Goal: Contribute content

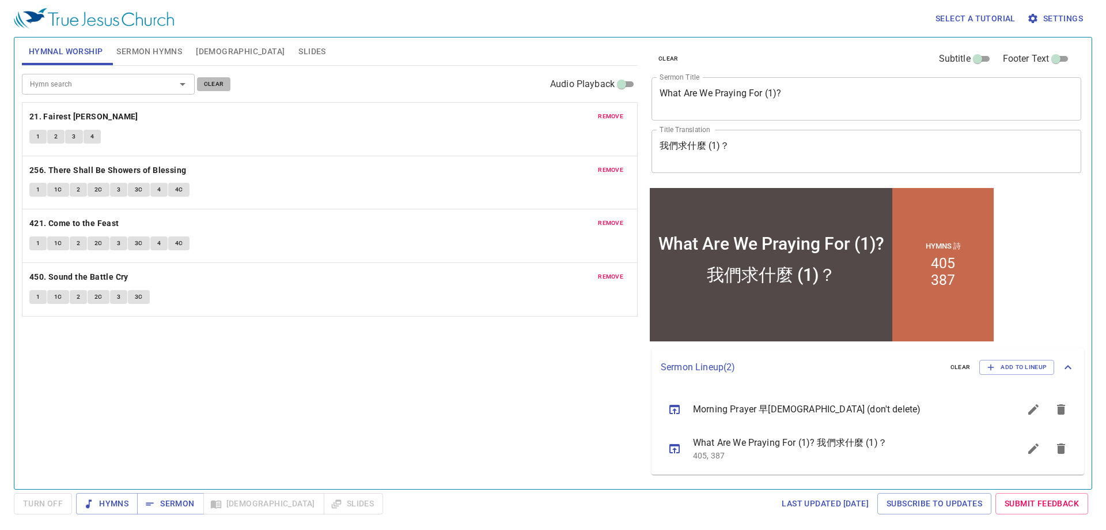
click at [215, 84] on span "clear" at bounding box center [214, 84] width 20 height 10
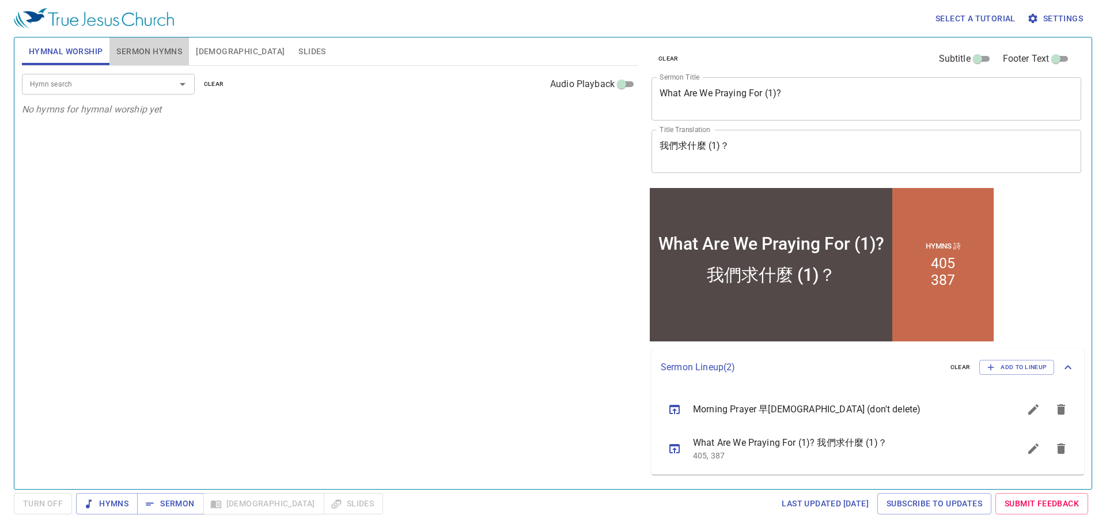
click at [173, 55] on span "Sermon Hymns" at bounding box center [149, 51] width 66 height 14
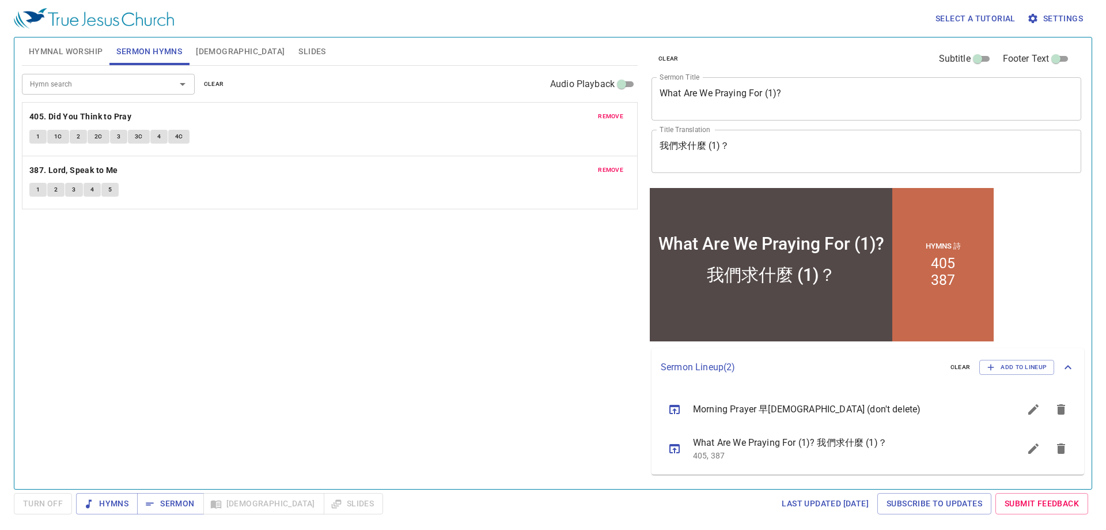
click at [211, 79] on span "clear" at bounding box center [214, 84] width 20 height 10
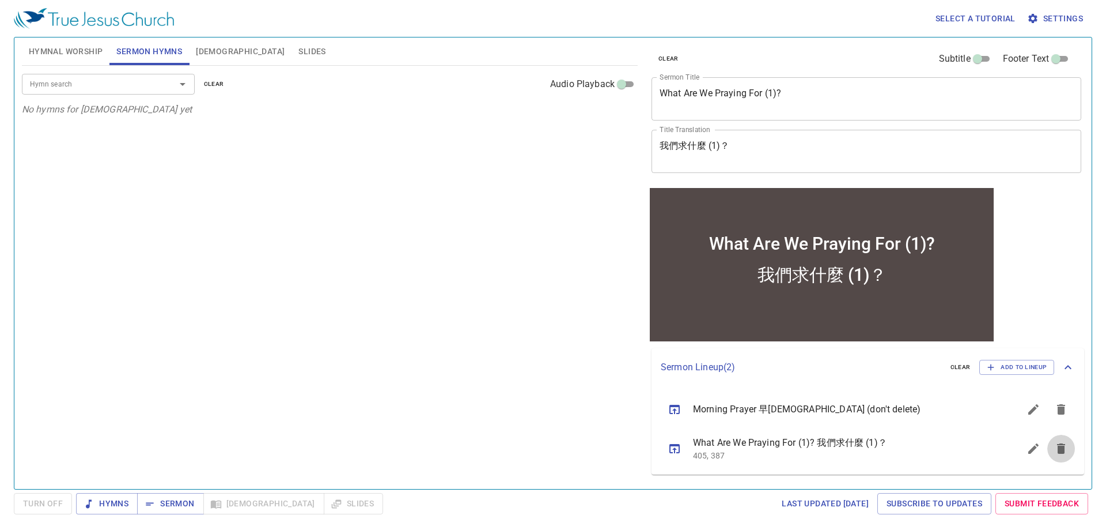
click at [1063, 453] on icon "sermon lineup list" at bounding box center [1061, 448] width 8 height 10
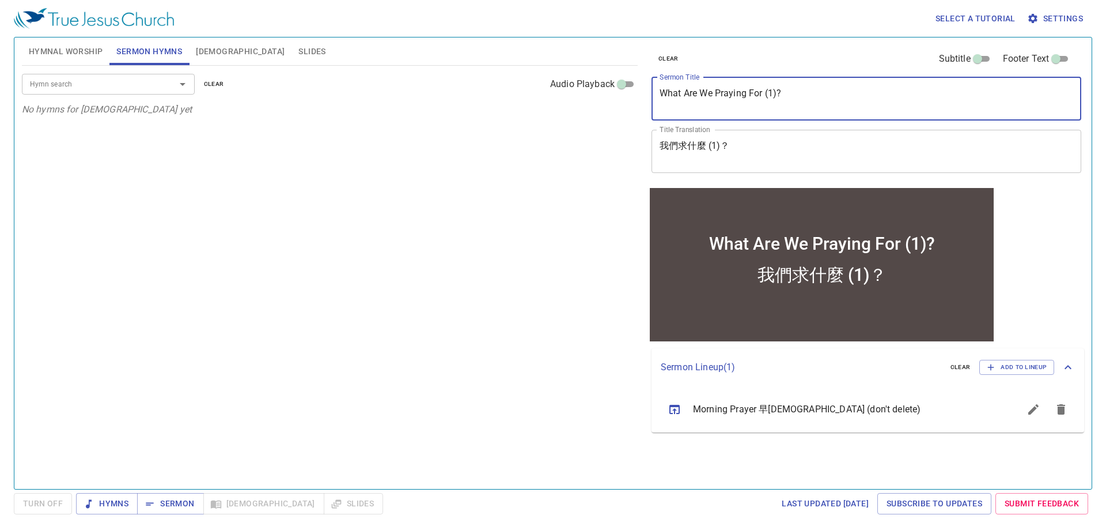
drag, startPoint x: 824, startPoint y: 98, endPoint x: 561, endPoint y: 77, distance: 263.6
click at [561, 77] on div "Hymnal Worship Sermon Hymns Bible Slides Hymn search Hymn search clear Audio Pl…" at bounding box center [553, 258] width 1072 height 451
paste textarea "To Know the One True [DEMOGRAPHIC_DATA]"
type textarea "To Know the One True [DEMOGRAPHIC_DATA]"
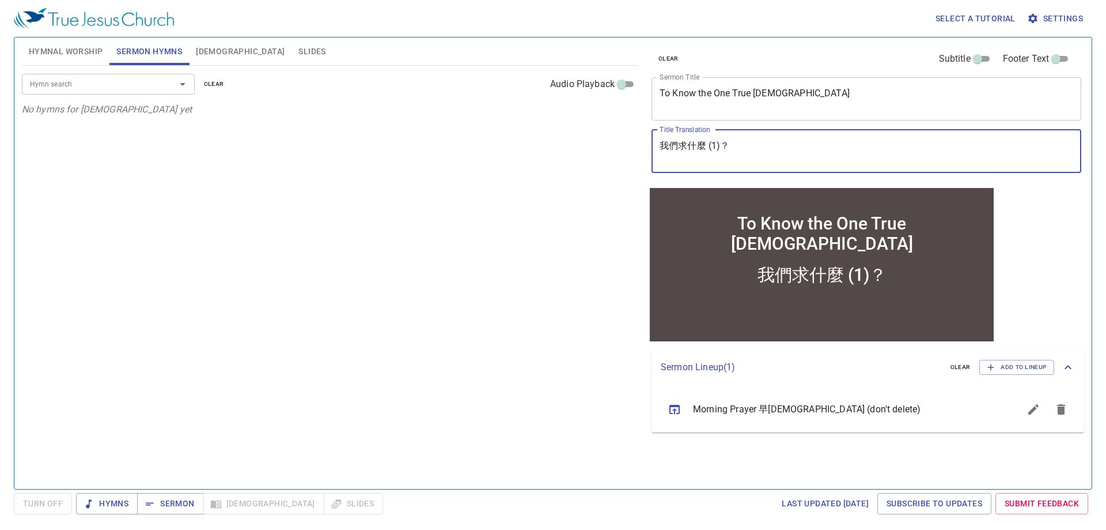
drag, startPoint x: 796, startPoint y: 146, endPoint x: 542, endPoint y: 119, distance: 255.5
click at [542, 119] on div "Hymnal Worship Sermon Hymns Bible Slides Hymn search Hymn search clear Audio Pl…" at bounding box center [553, 258] width 1072 height 451
paste textarea "認識獨一真神"
type textarea "認識獨一真神"
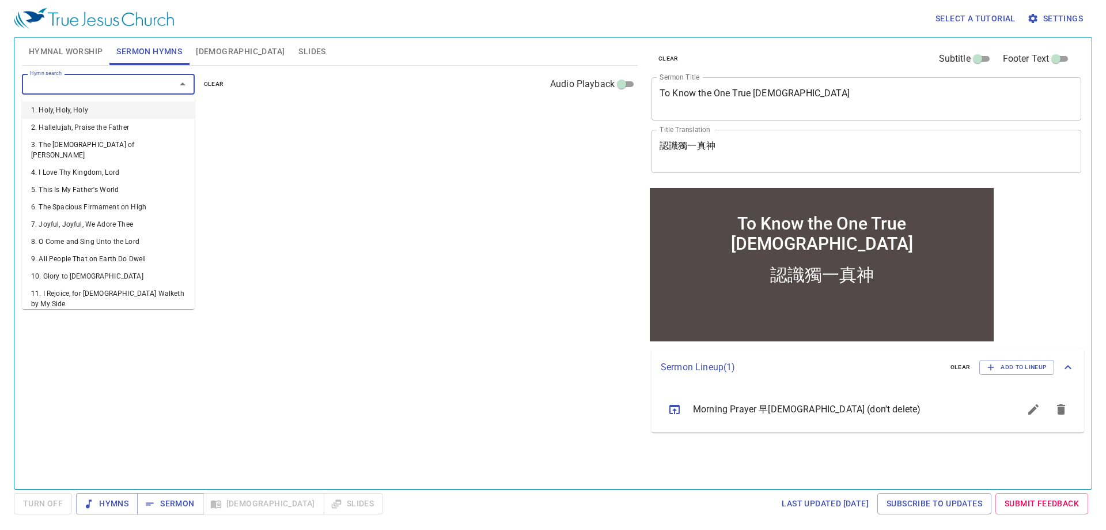
click at [110, 83] on input "Hymn search" at bounding box center [91, 83] width 132 height 13
type input "5"
click at [124, 105] on li "5. This Is My Father's World" at bounding box center [108, 109] width 173 height 17
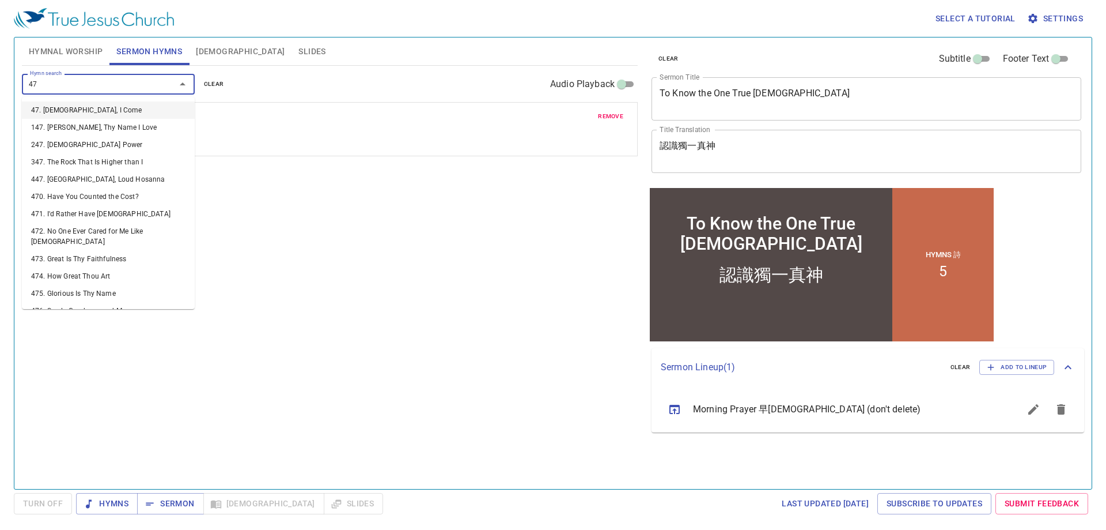
type input "474"
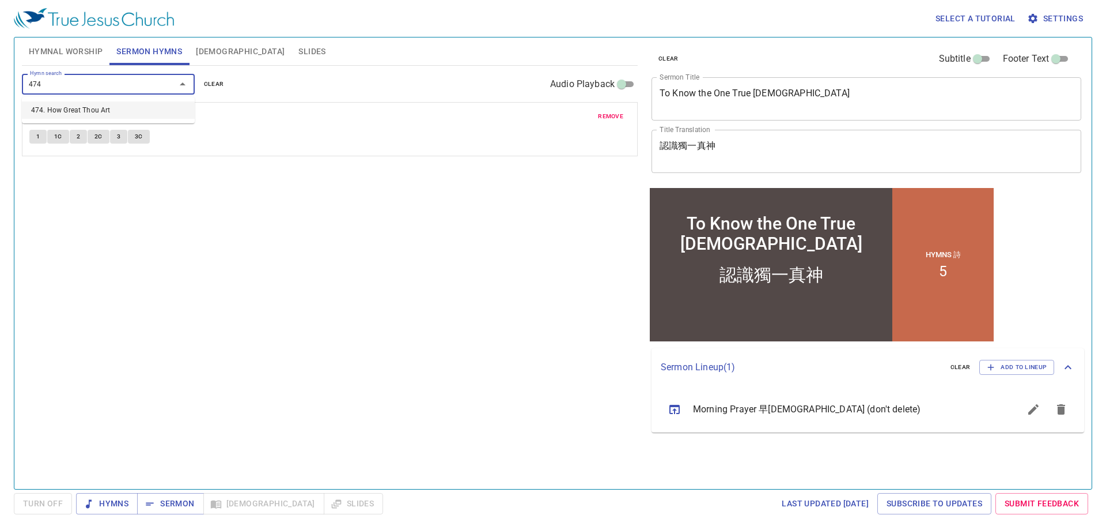
click at [117, 107] on li "474. How Great Thou Art" at bounding box center [108, 109] width 173 height 17
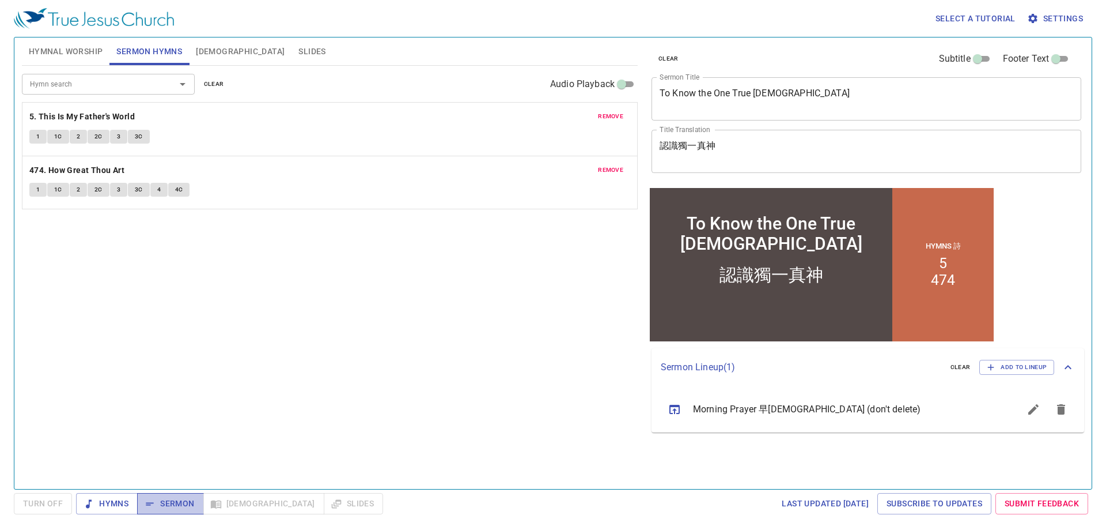
click at [180, 510] on button "Sermon" at bounding box center [170, 503] width 66 height 21
